Goal: Task Accomplishment & Management: Manage account settings

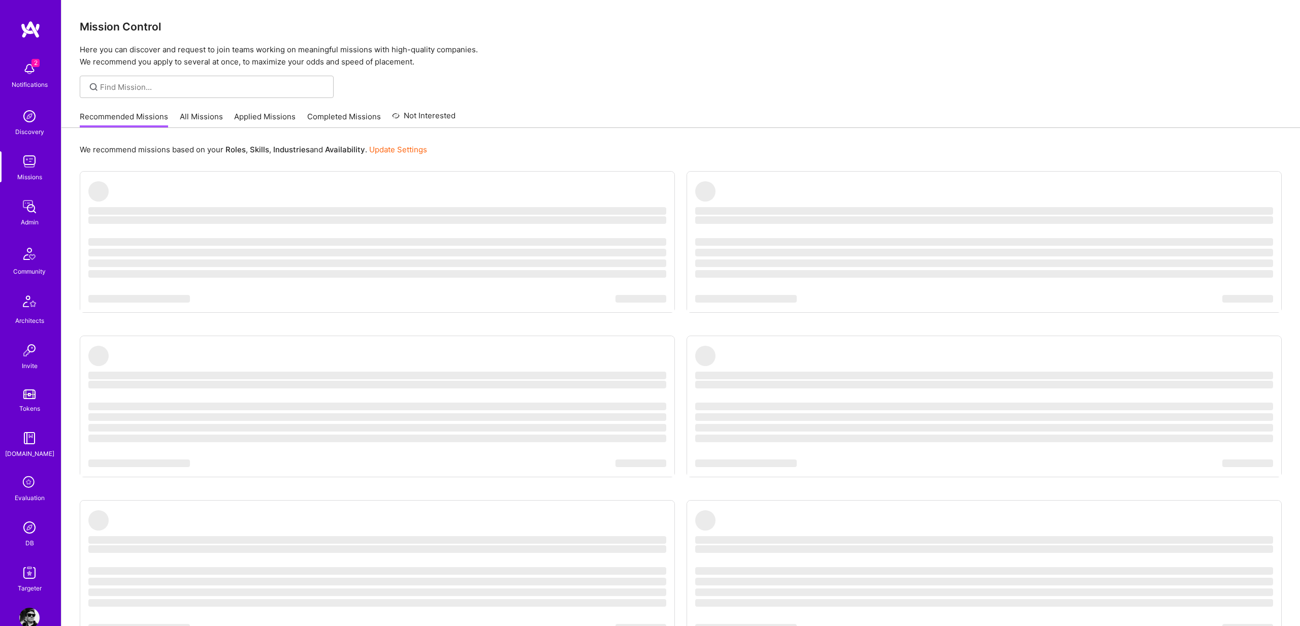
scroll to position [22, 0]
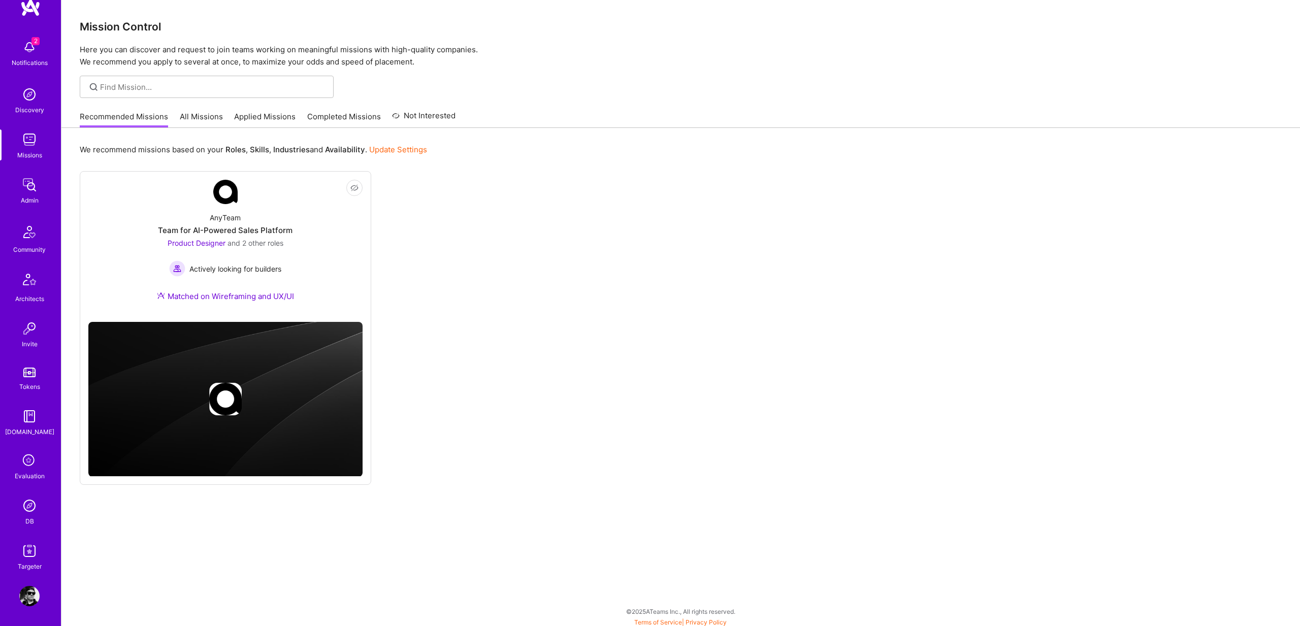
click at [28, 590] on img at bounding box center [29, 596] width 20 height 20
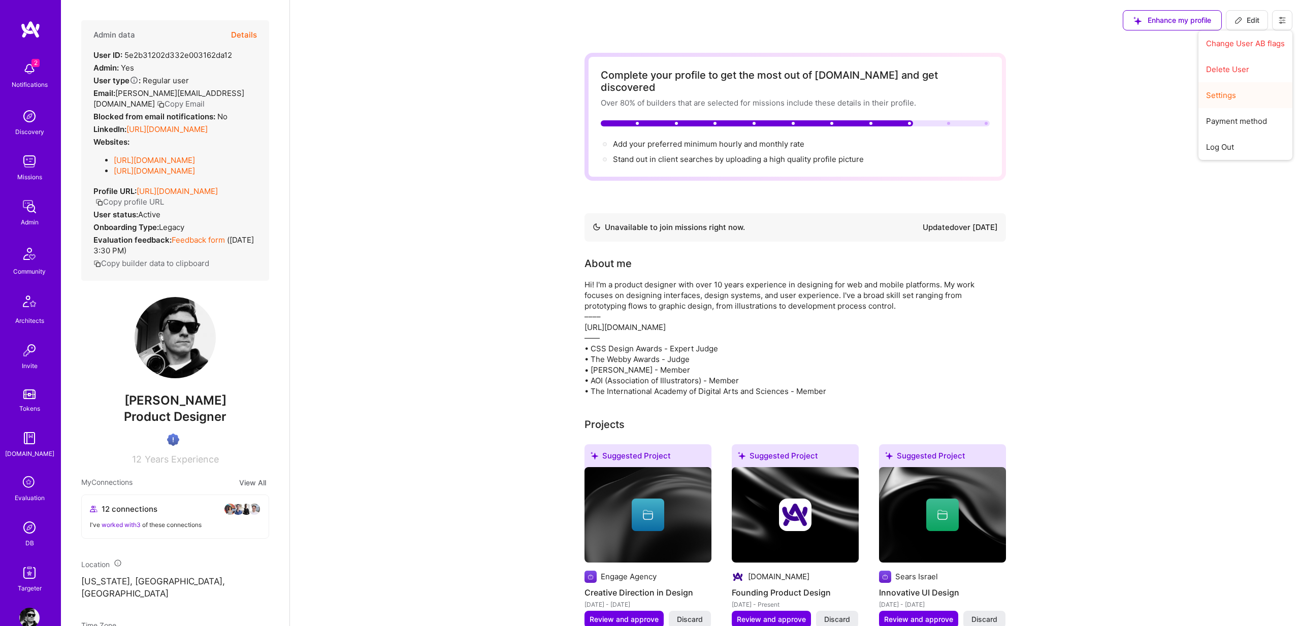
click at [1219, 88] on button "Settings" at bounding box center [1245, 95] width 94 height 26
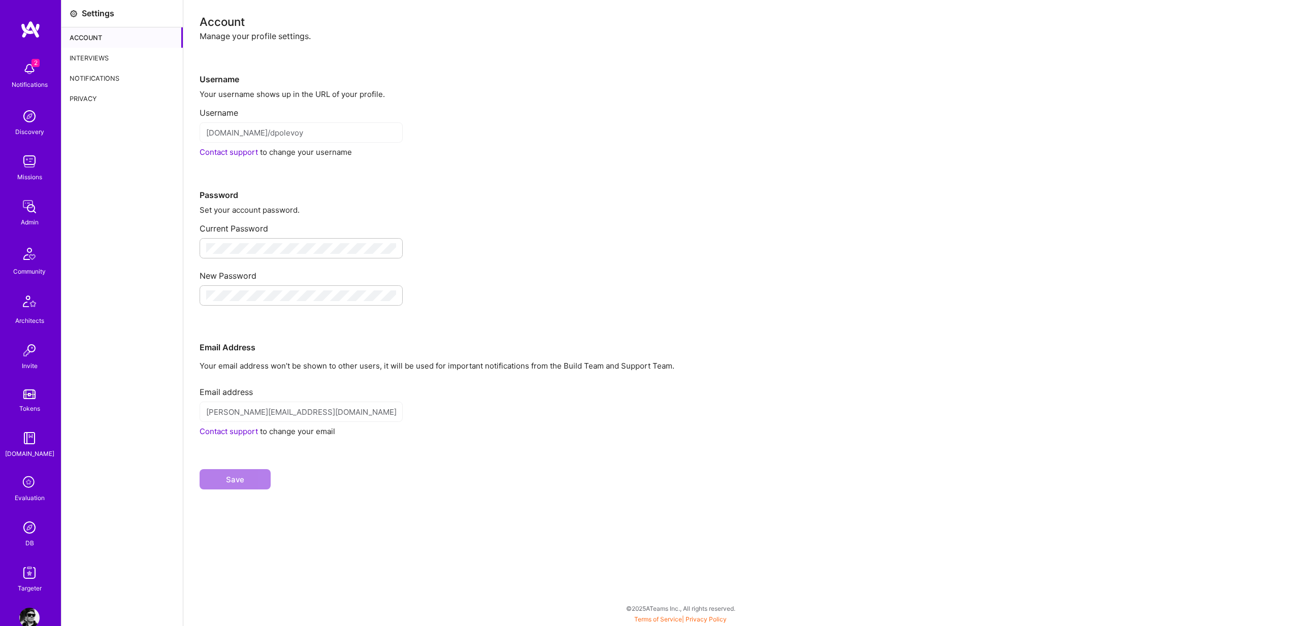
click at [80, 71] on div "Notifications" at bounding box center [121, 78] width 121 height 20
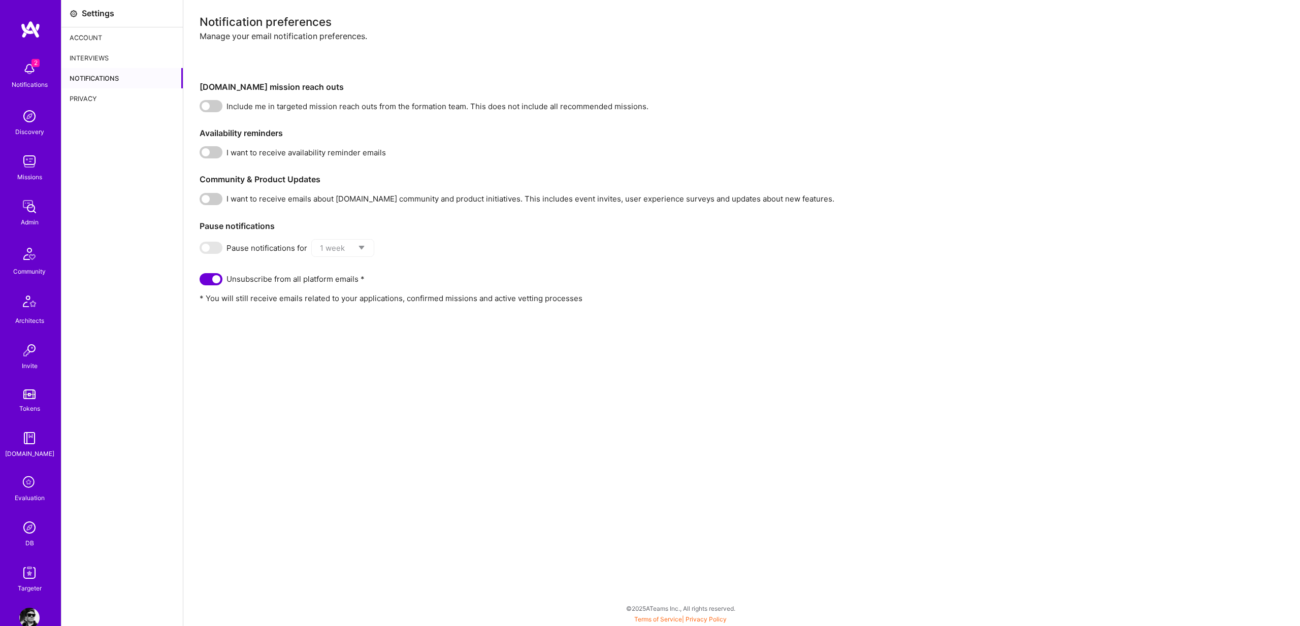
click at [85, 60] on div "Interviews" at bounding box center [121, 58] width 121 height 20
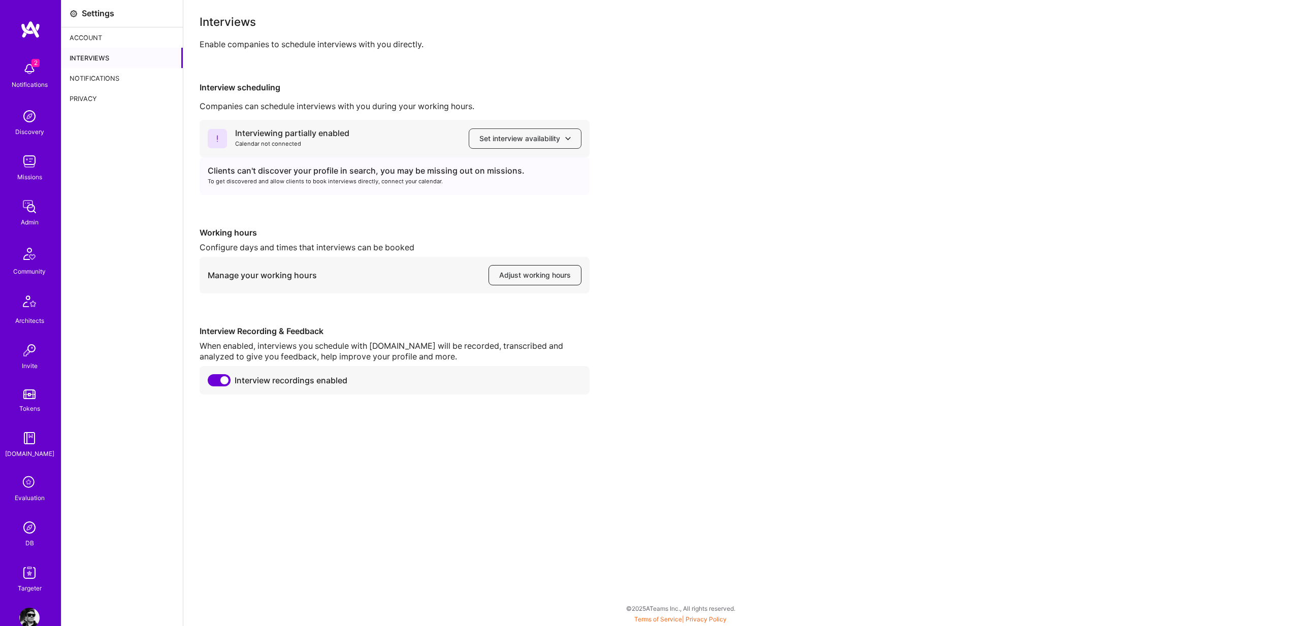
click at [529, 275] on span "Adjust working hours" at bounding box center [535, 275] width 72 height 10
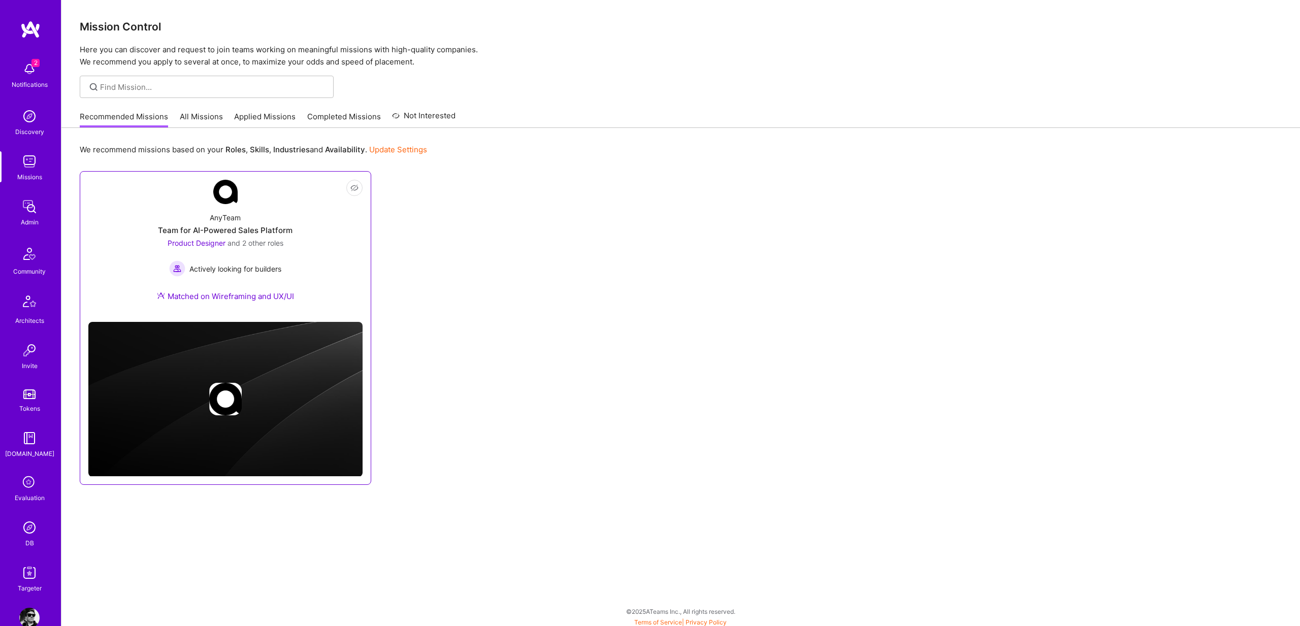
click at [230, 232] on div "Team for AI-Powered Sales Platform" at bounding box center [225, 230] width 135 height 11
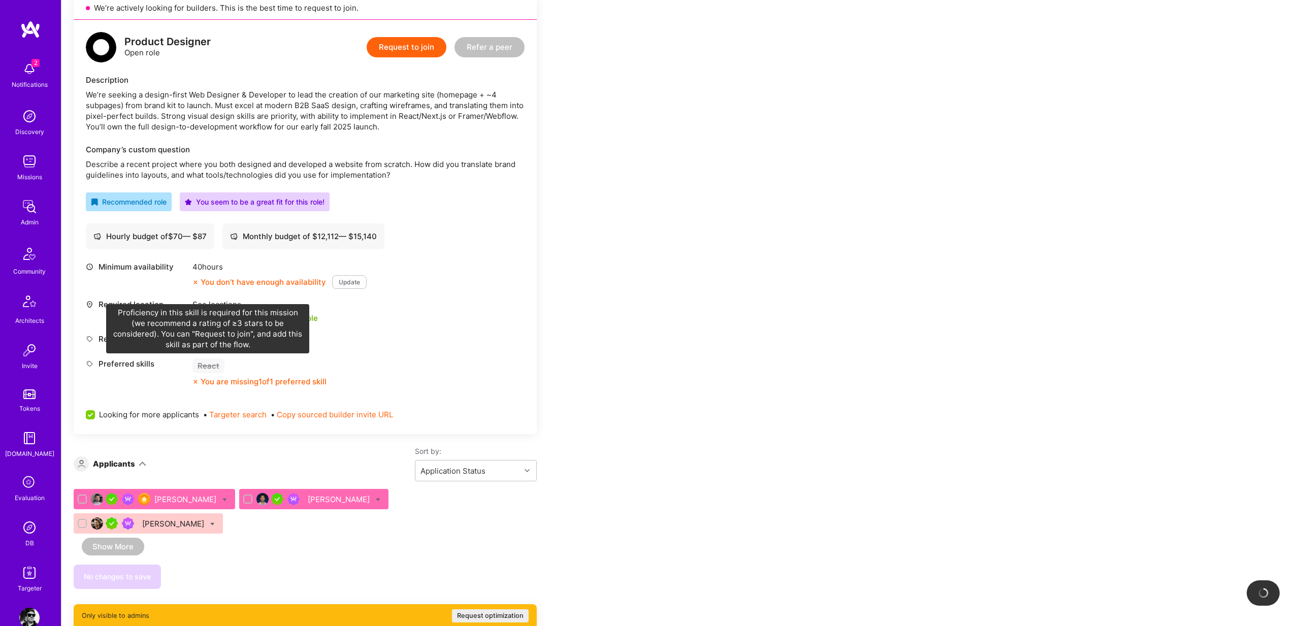
scroll to position [221, 0]
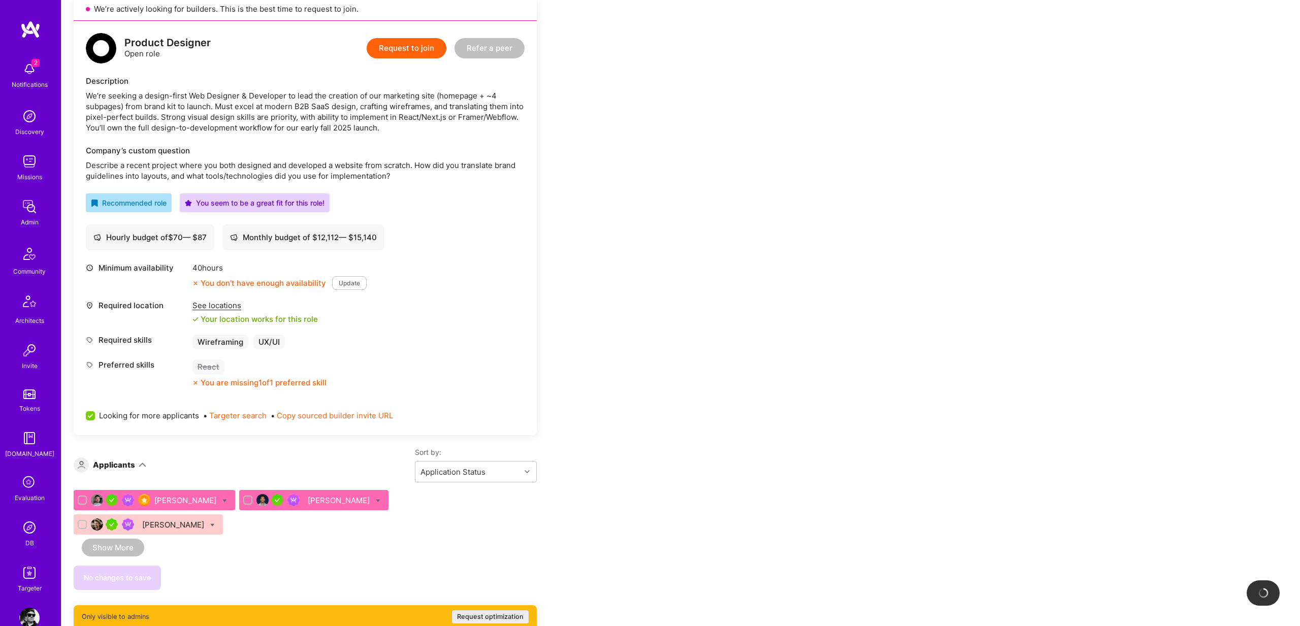
click at [194, 508] on div "Marc McDougall" at bounding box center [154, 500] width 161 height 20
click at [178, 499] on div "Marc McDougall" at bounding box center [186, 500] width 64 height 11
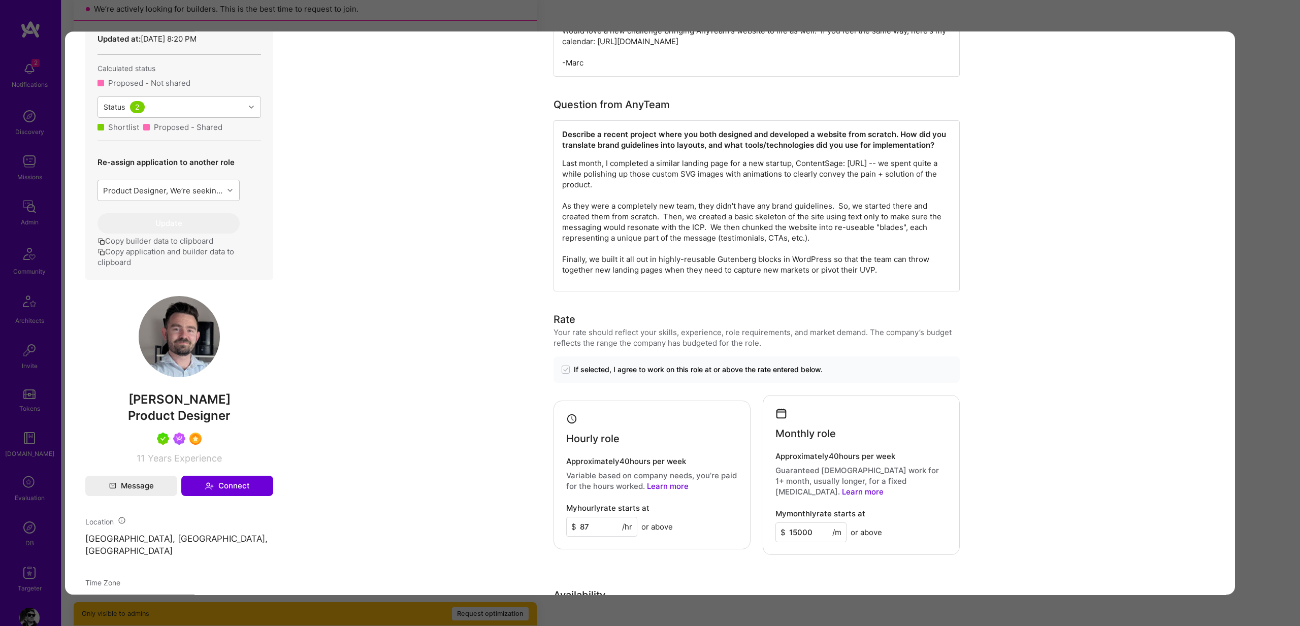
scroll to position [622, 0]
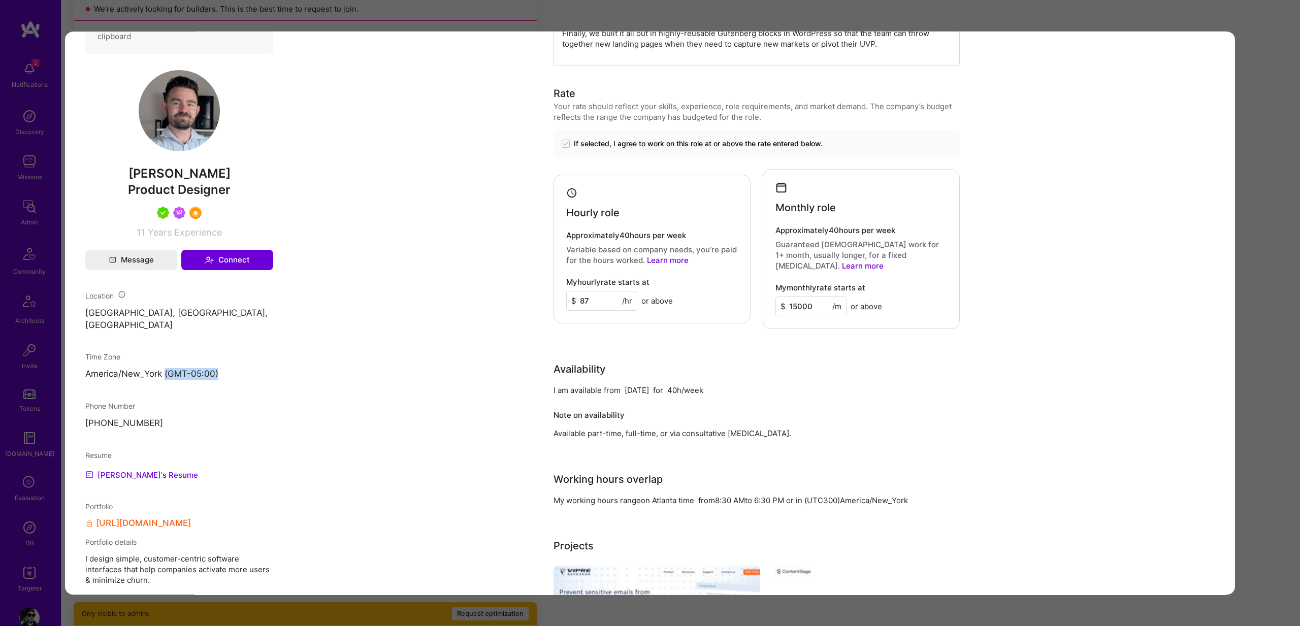
drag, startPoint x: 168, startPoint y: 361, endPoint x: 219, endPoint y: 362, distance: 51.3
click at [219, 368] on p "America/New_York (GMT-05:00 )" at bounding box center [179, 374] width 188 height 12
